Goal: Task Accomplishment & Management: Manage account settings

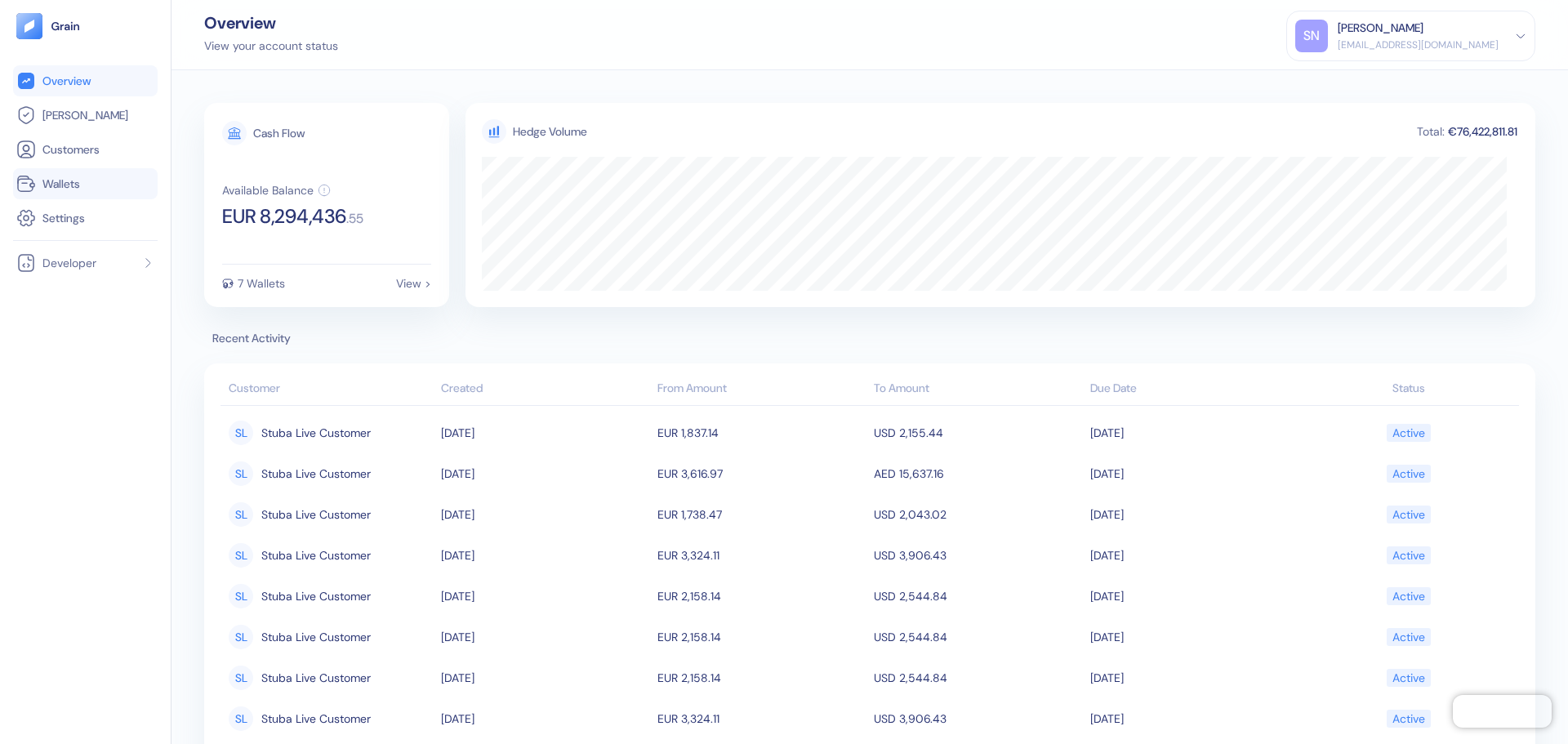
click at [108, 179] on link "Wallets" at bounding box center [86, 184] width 138 height 20
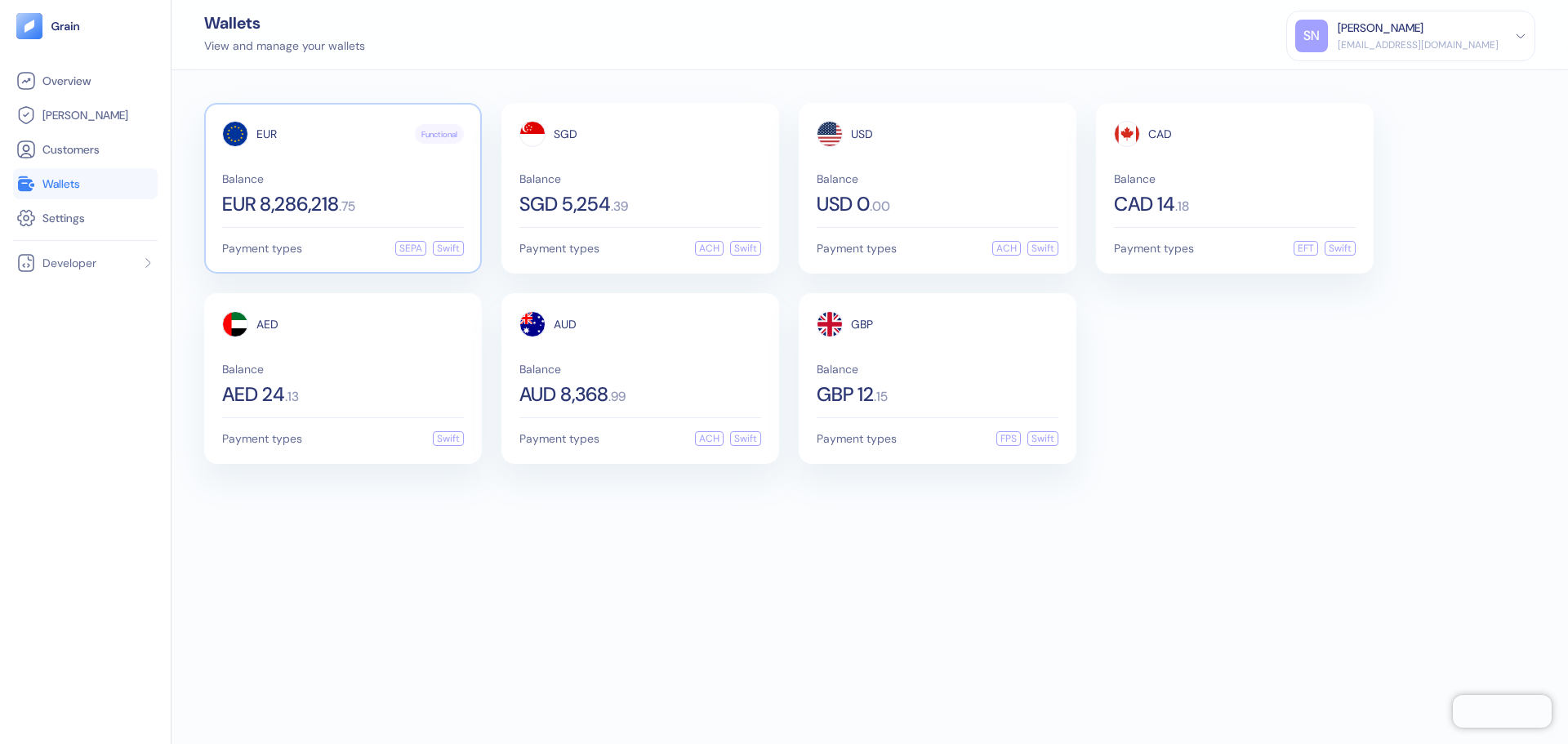
click at [326, 180] on span "Balance" at bounding box center [343, 179] width 241 height 12
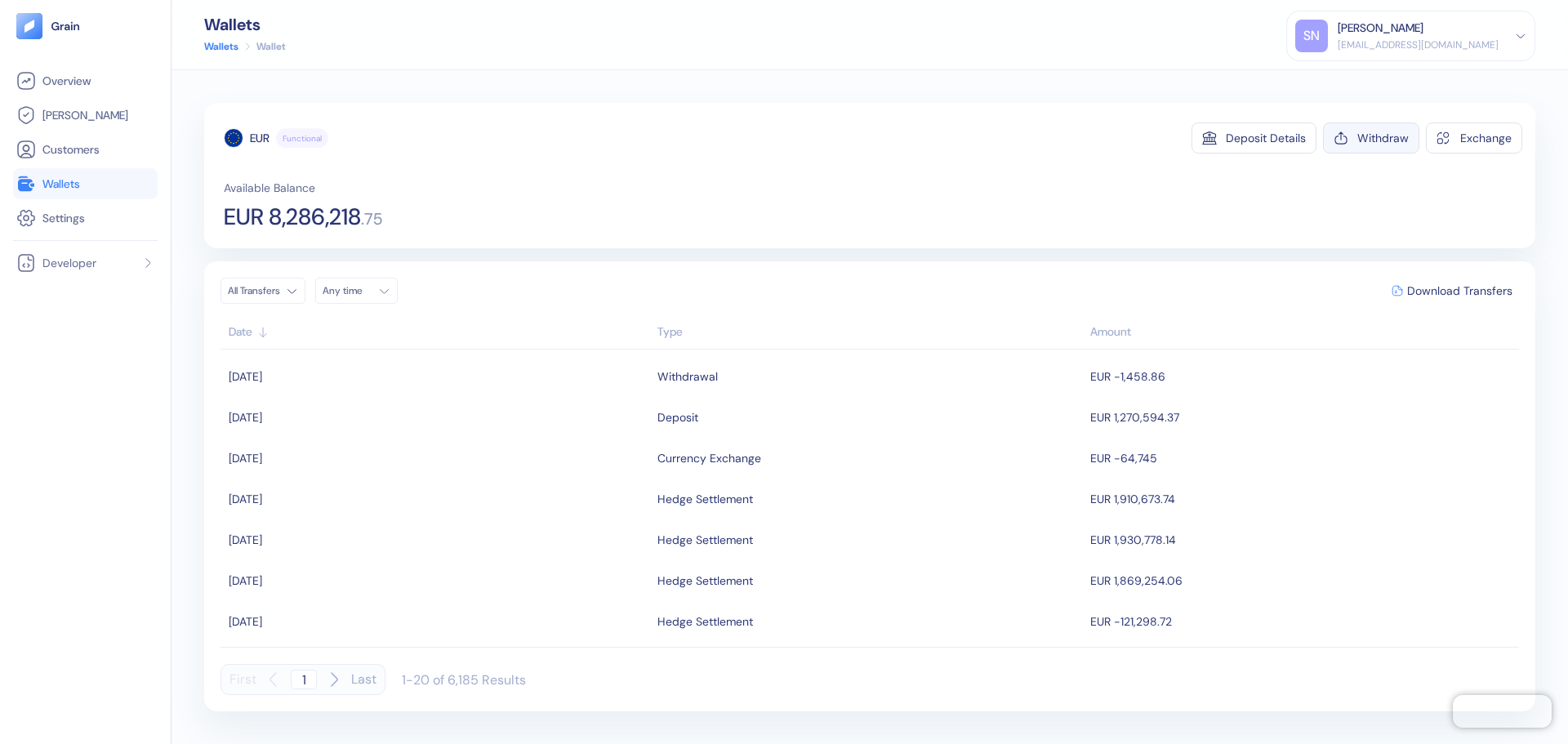
click at [1376, 135] on div "Withdraw" at bounding box center [1383, 138] width 51 height 12
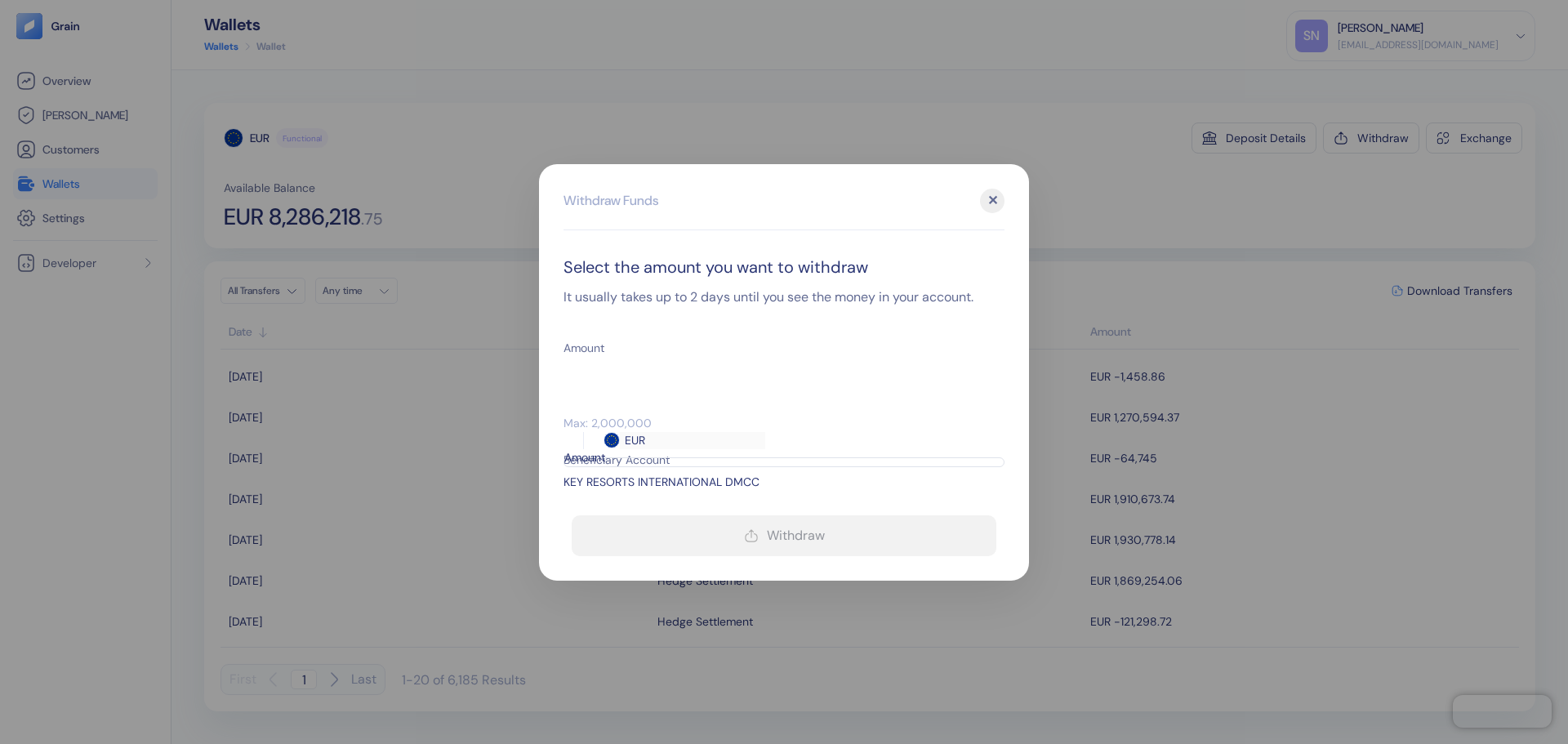
click at [664, 382] on input "Amount" at bounding box center [631, 376] width 137 height 40
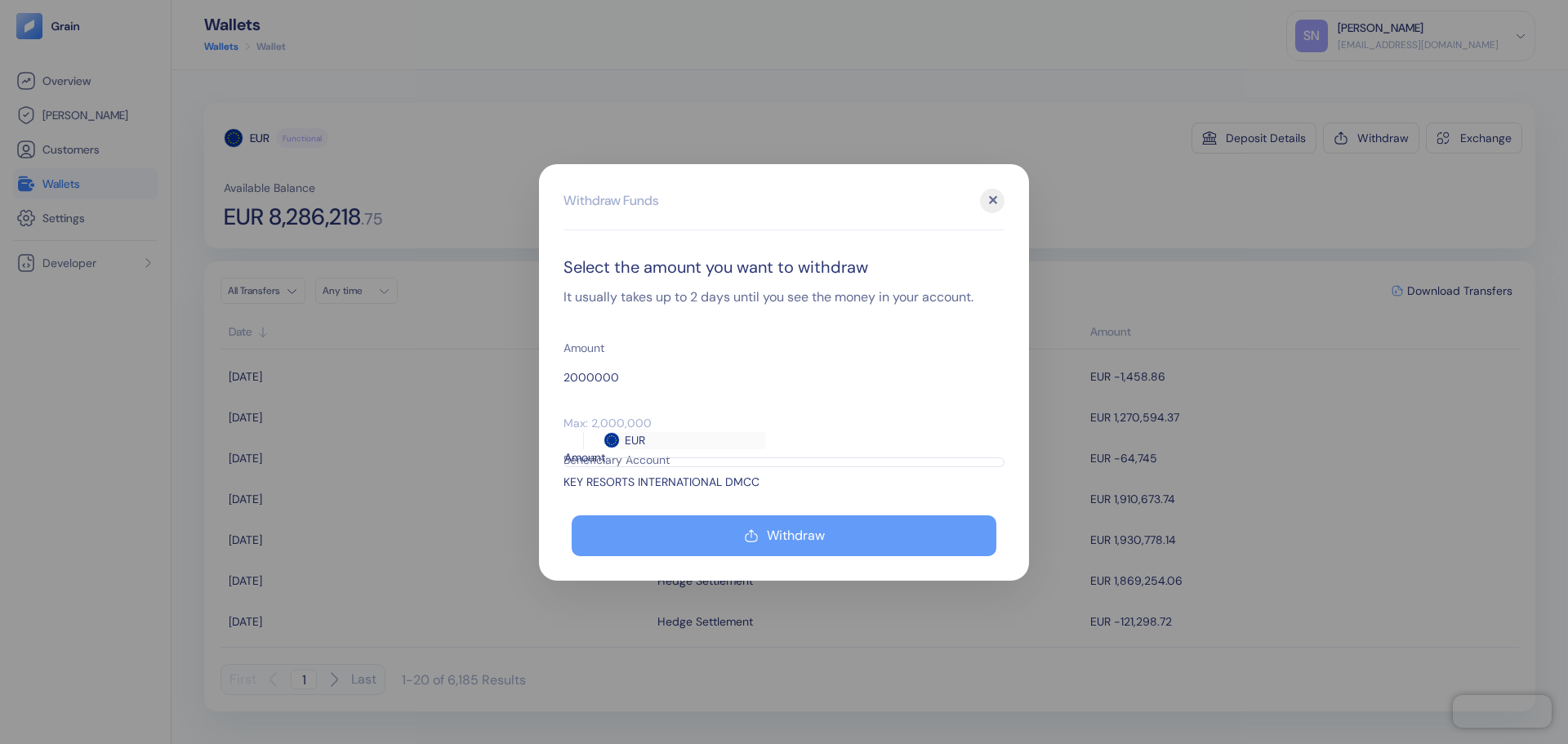
type input "2000000"
click at [855, 535] on button "Withdraw" at bounding box center [783, 535] width 425 height 40
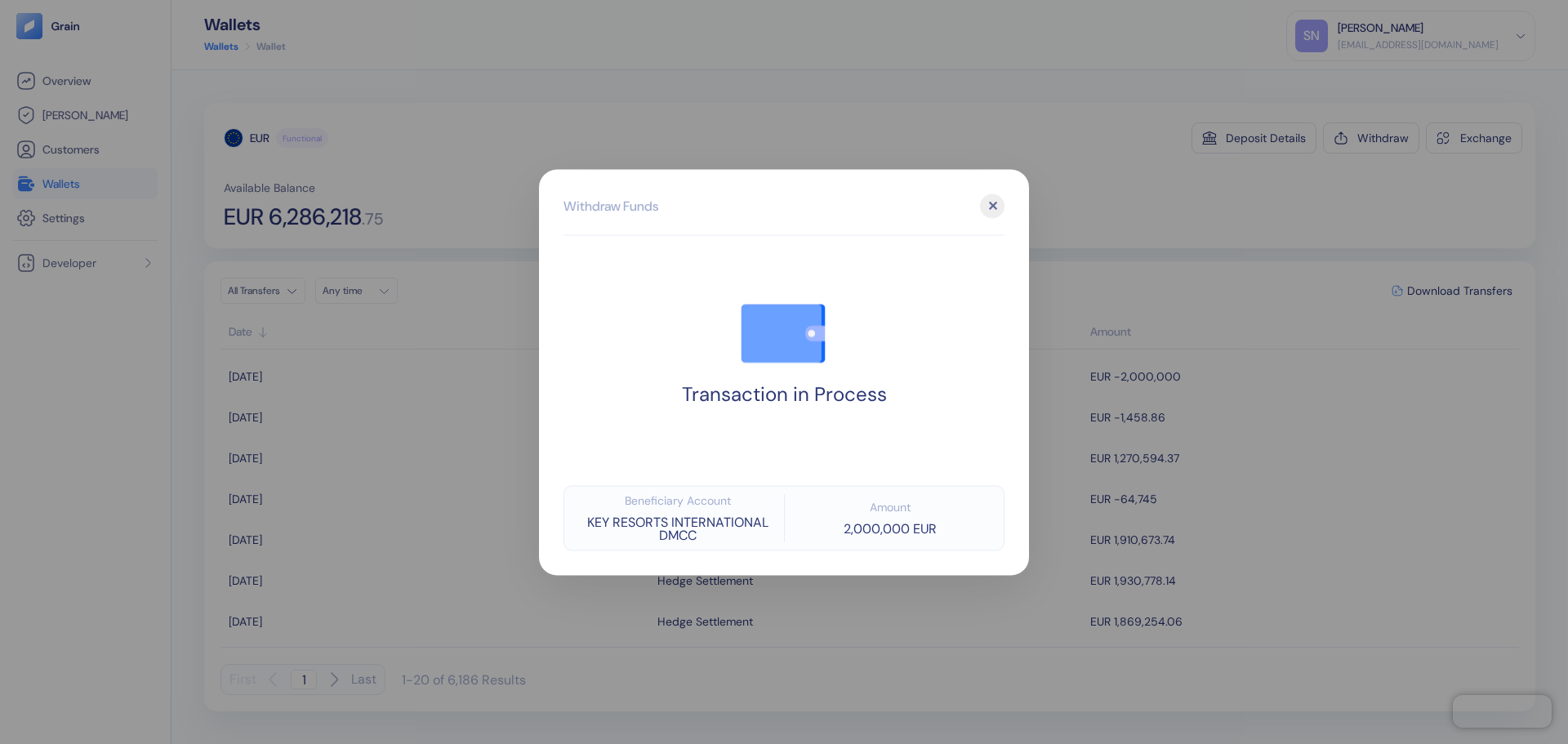
click at [1123, 218] on div at bounding box center [784, 372] width 1568 height 744
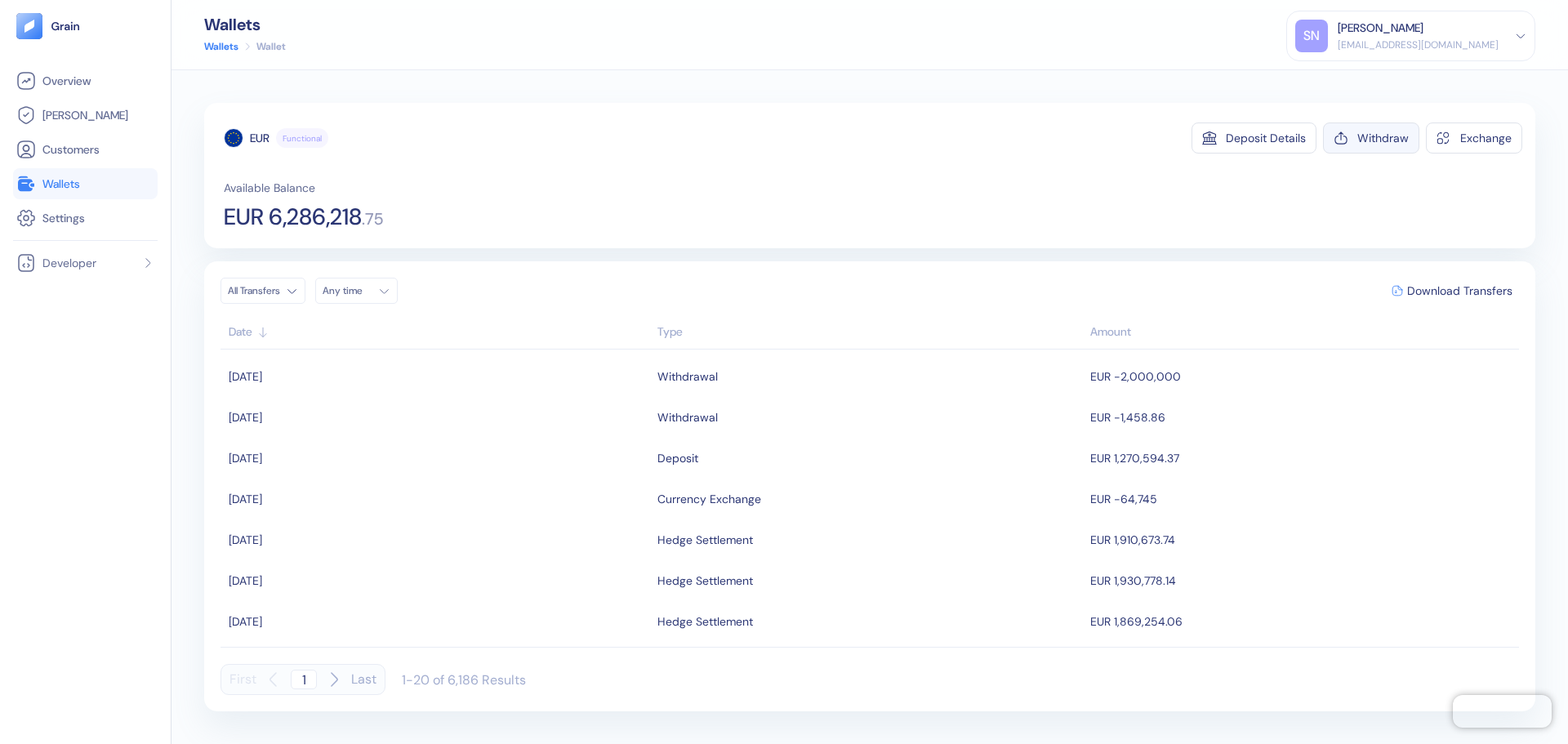
click at [1389, 146] on button "Withdraw" at bounding box center [1371, 138] width 97 height 32
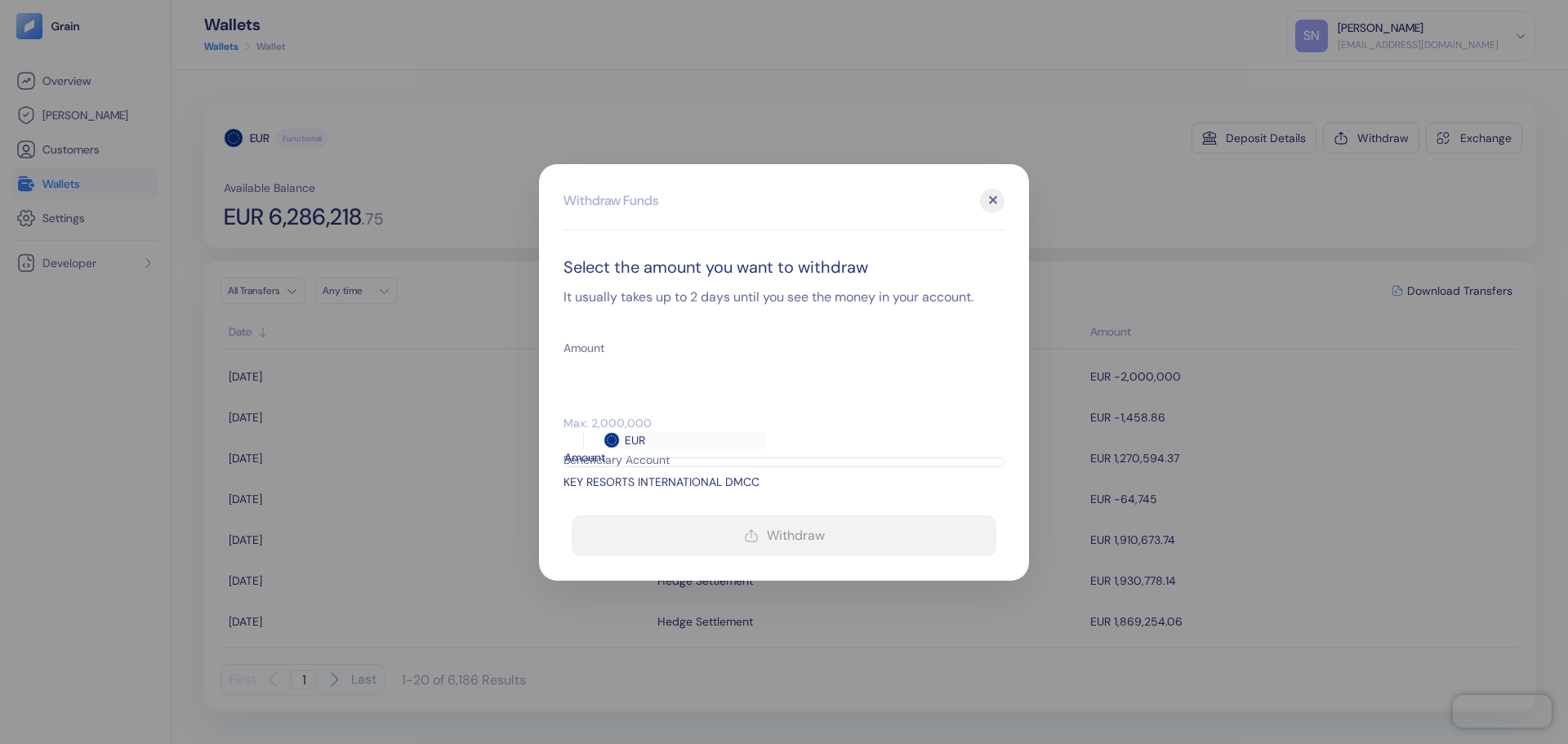
click at [643, 373] on input "Amount" at bounding box center [631, 376] width 137 height 40
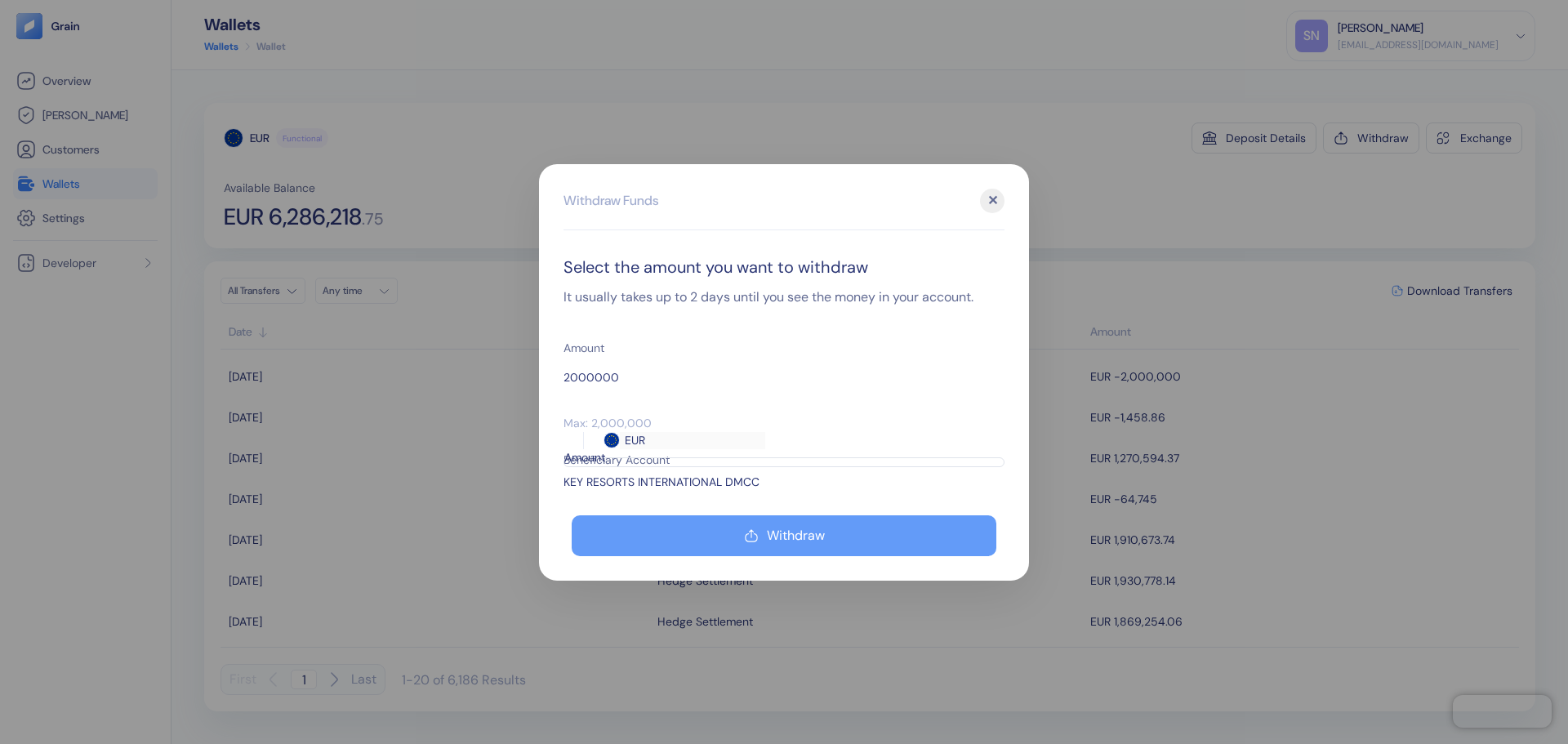
type input "2000000"
click at [811, 529] on div "Withdraw" at bounding box center [796, 535] width 58 height 13
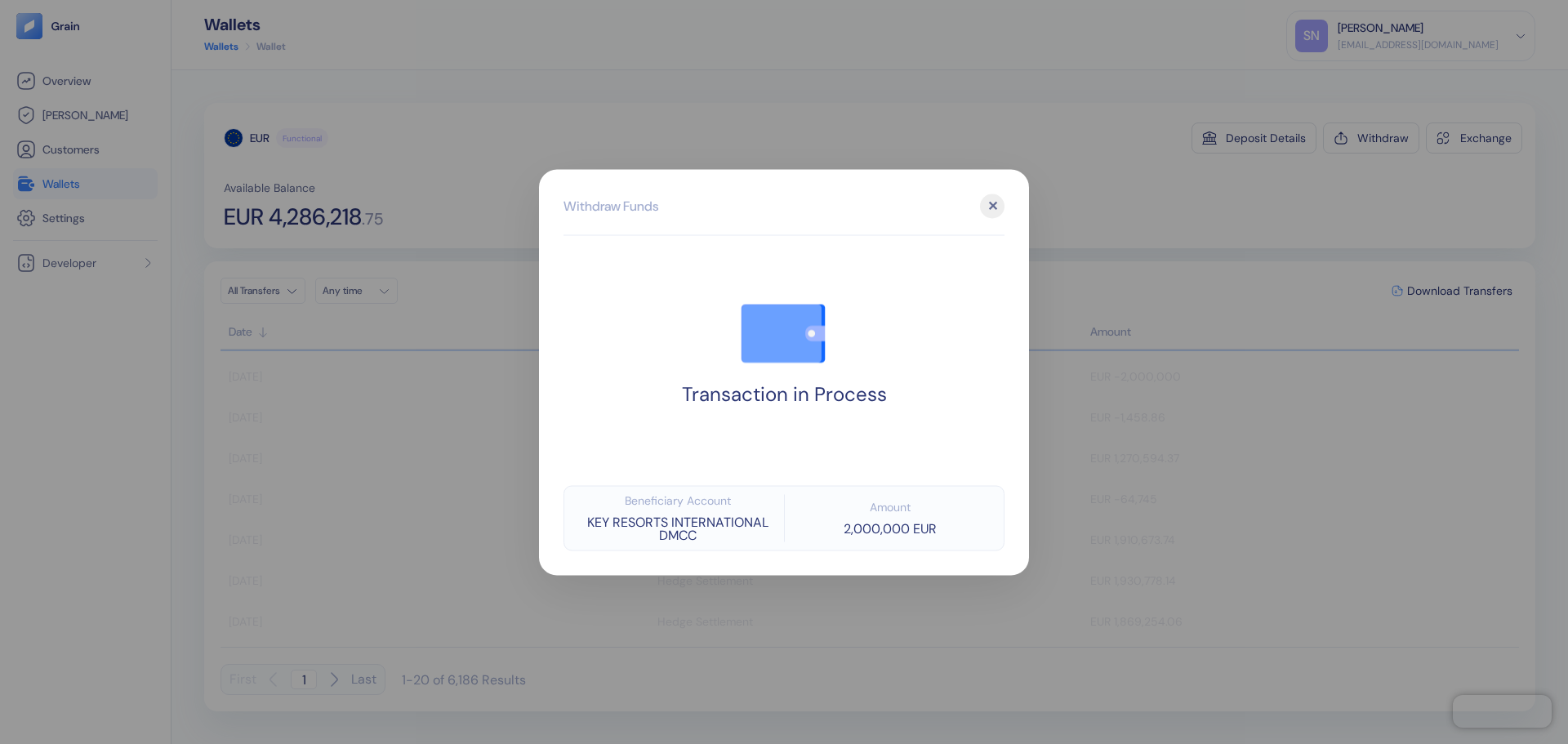
click at [1302, 219] on div at bounding box center [784, 372] width 1568 height 744
